Goal: Transaction & Acquisition: Purchase product/service

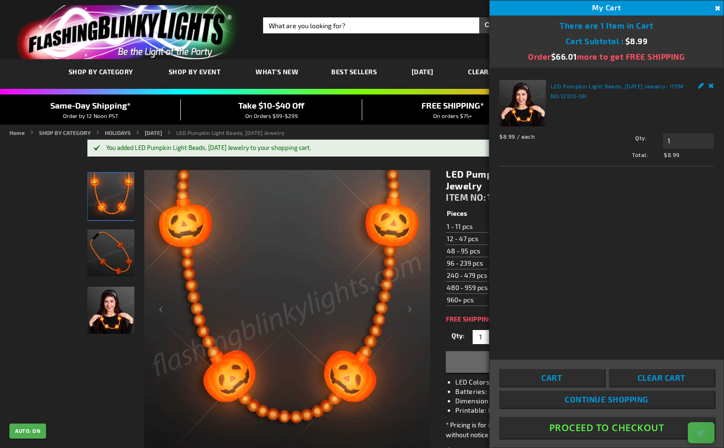
click at [554, 369] on link "Cart" at bounding box center [551, 377] width 105 height 17
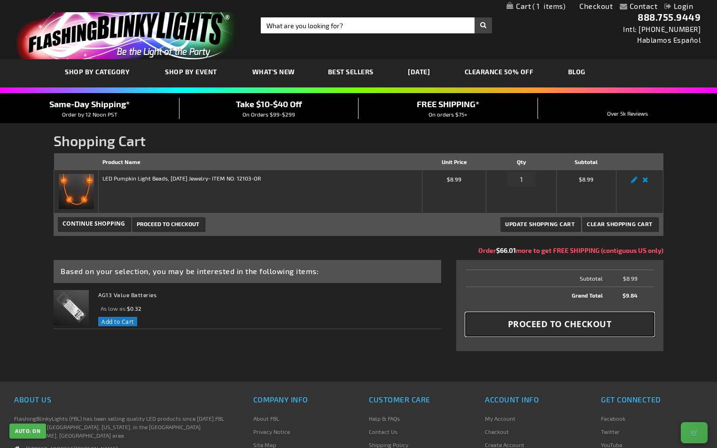
click at [530, 324] on span "Proceed to Checkout" at bounding box center [560, 324] width 104 height 12
